Goal: Transaction & Acquisition: Purchase product/service

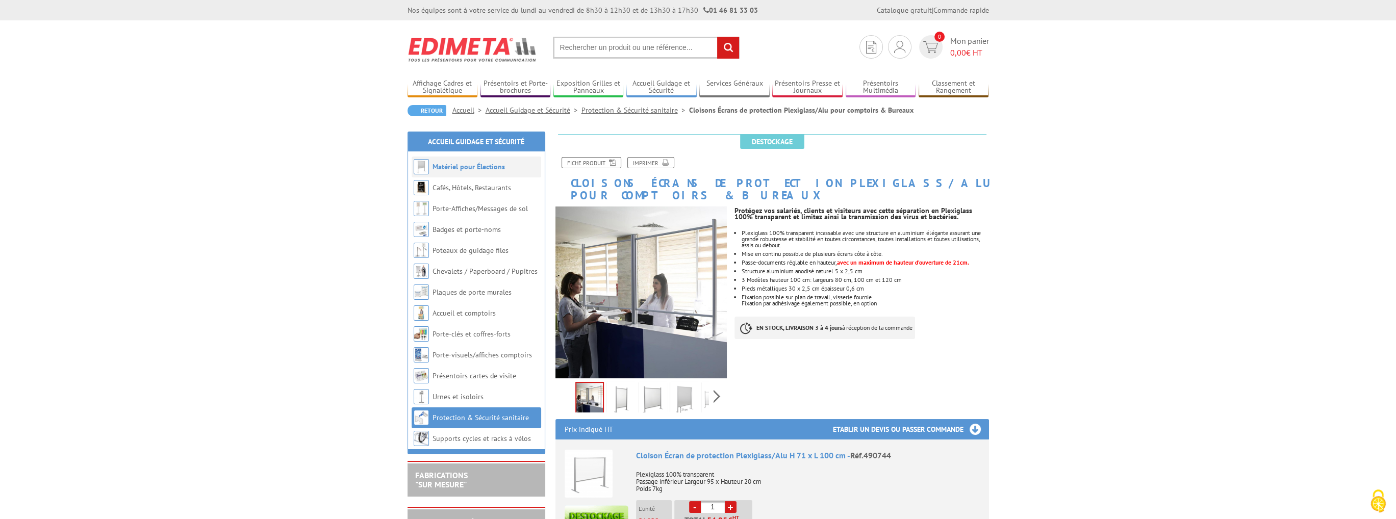
click at [416, 165] on img at bounding box center [421, 166] width 15 height 15
paste input "Mur d'image tendu avec Jonc PVC"
click at [595, 45] on input "Mur d'image tendu avec Jonc PVC" at bounding box center [646, 48] width 187 height 22
paste input "Mur d'image tendu avec Jonc PVC"
type input "Mur d'imagMur d'image tendu avec Jonc PVCe tendu avec Jonc PVC"
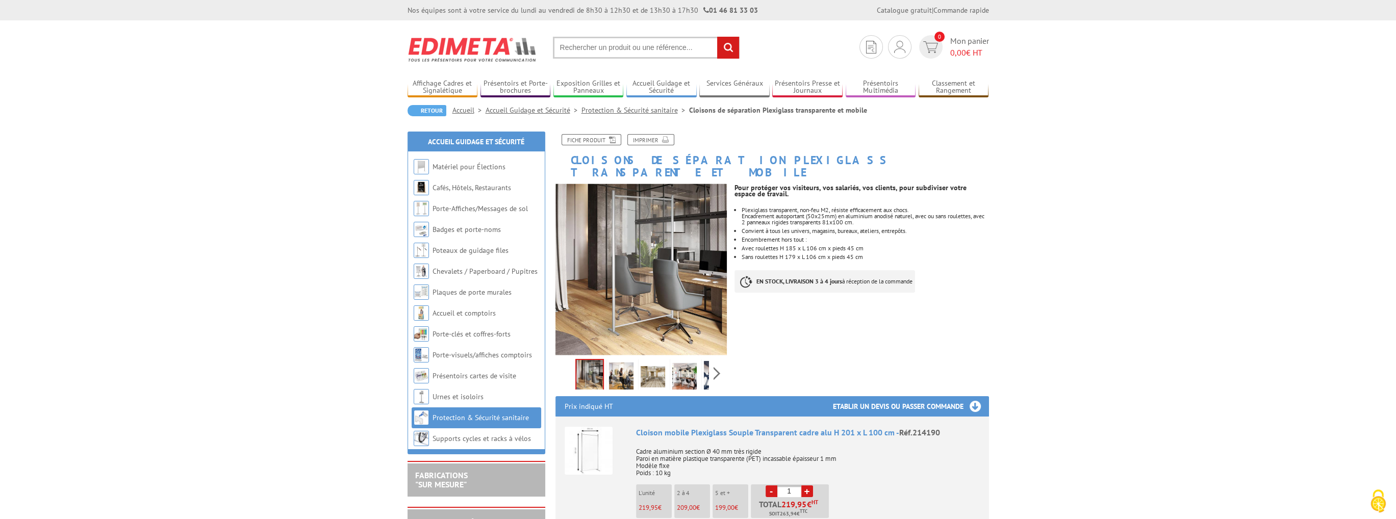
click at [586, 443] on img at bounding box center [589, 451] width 48 height 48
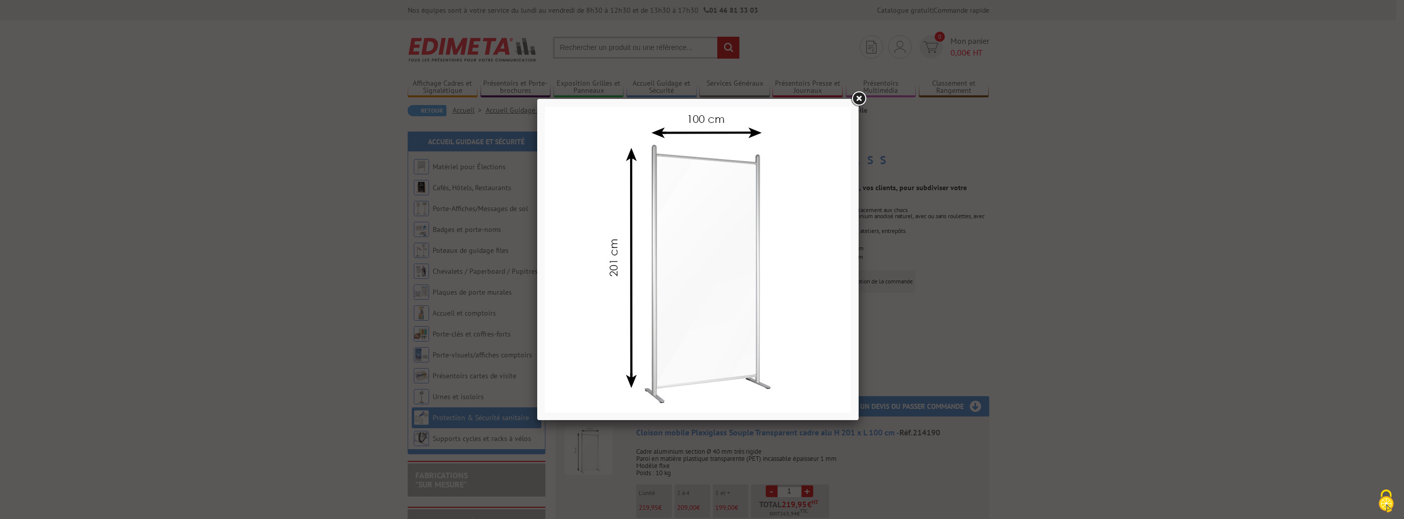
click at [860, 101] on link at bounding box center [859, 99] width 18 height 18
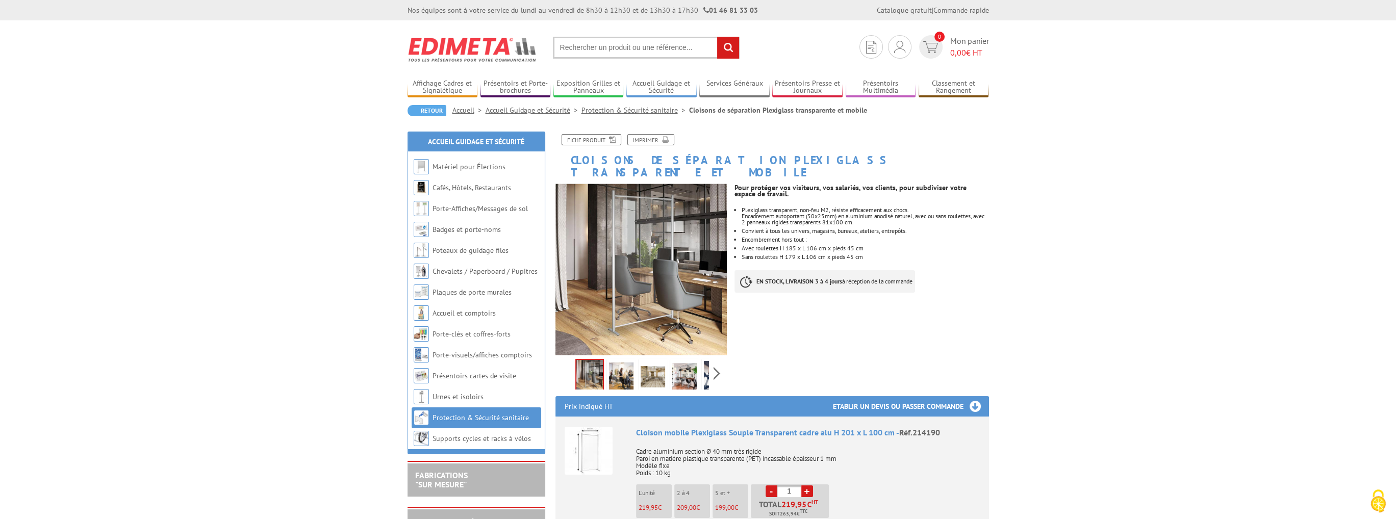
click at [806, 486] on link "+" at bounding box center [808, 492] width 12 height 12
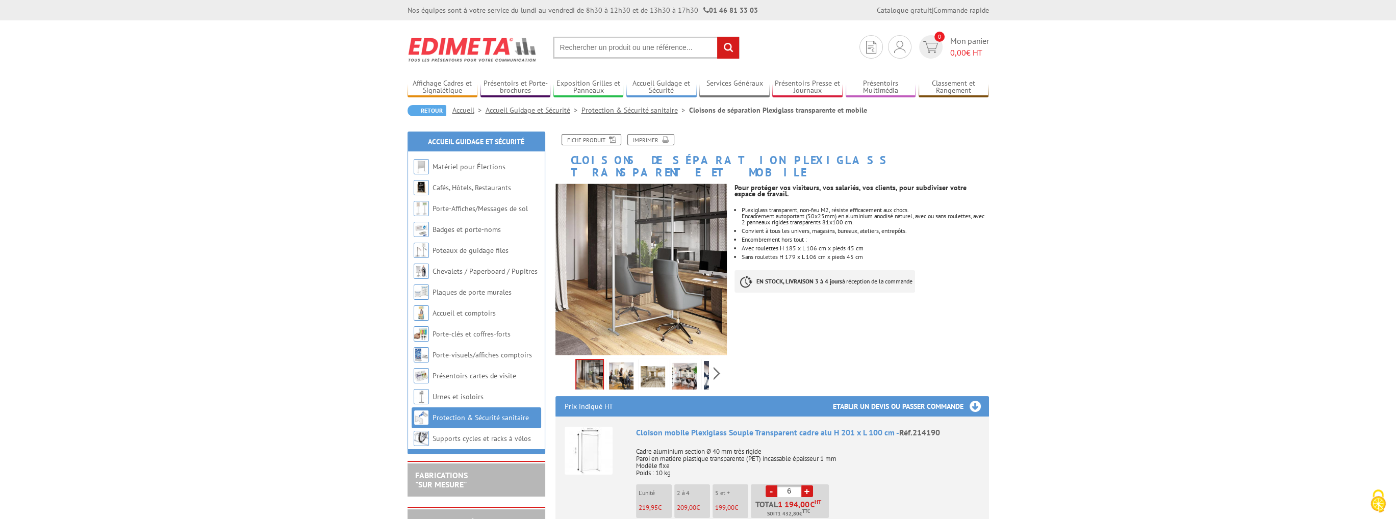
click at [806, 486] on link "+" at bounding box center [808, 492] width 12 height 12
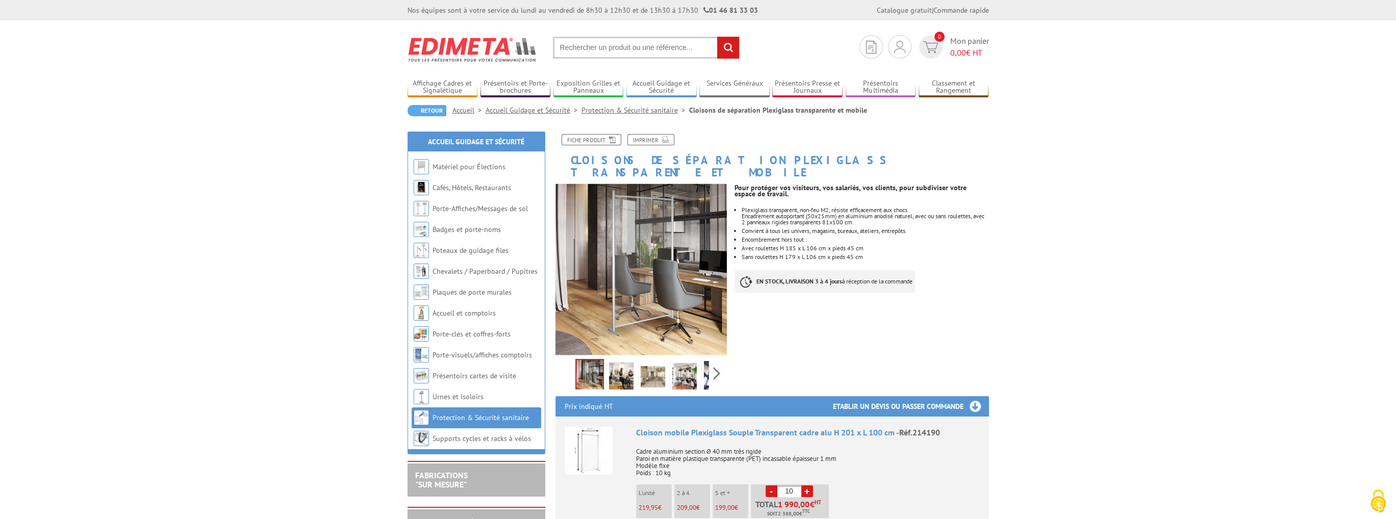
type input "11"
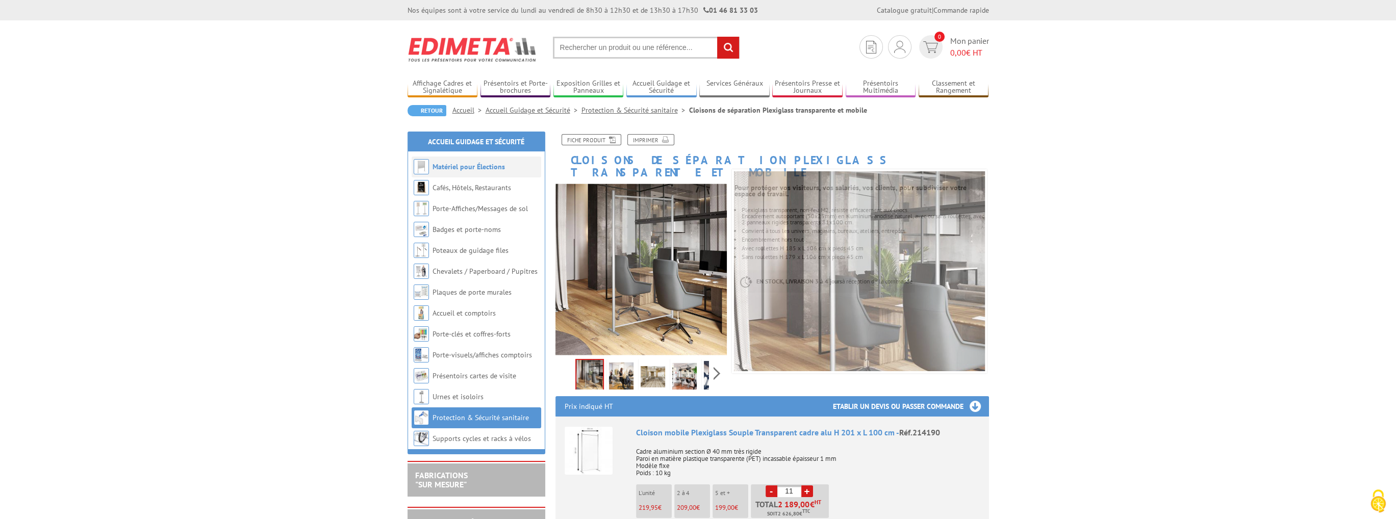
click at [463, 164] on link "Matériel pour Élections" at bounding box center [469, 166] width 72 height 9
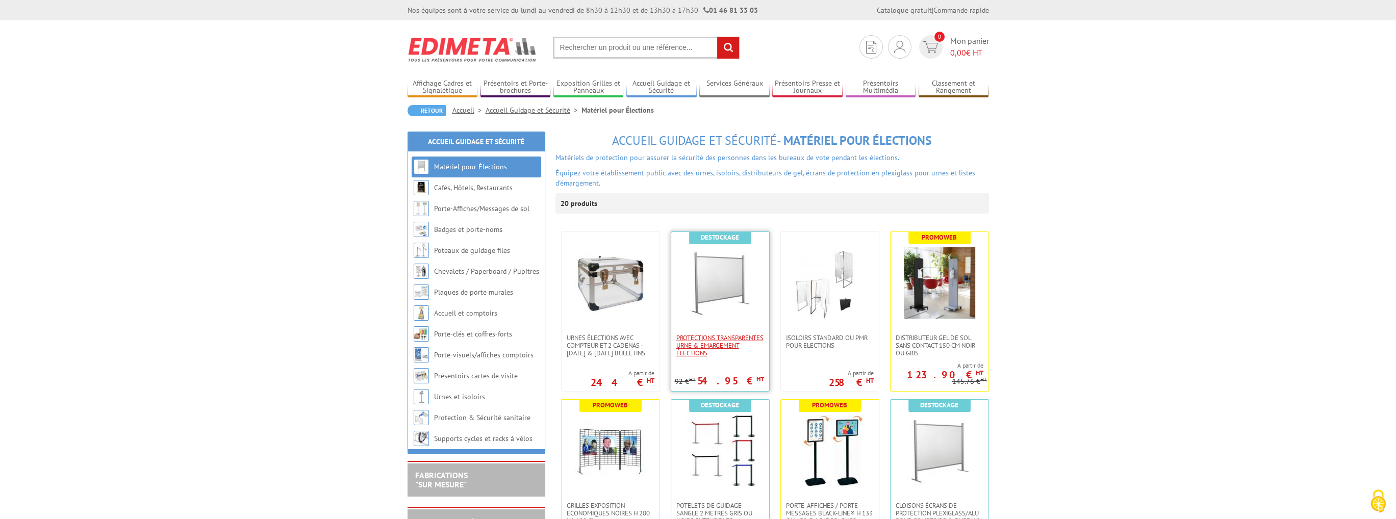
click at [716, 356] on span "Protections Transparentes Urne & Emargement élections" at bounding box center [721, 345] width 88 height 23
